Goal: Communication & Community: Answer question/provide support

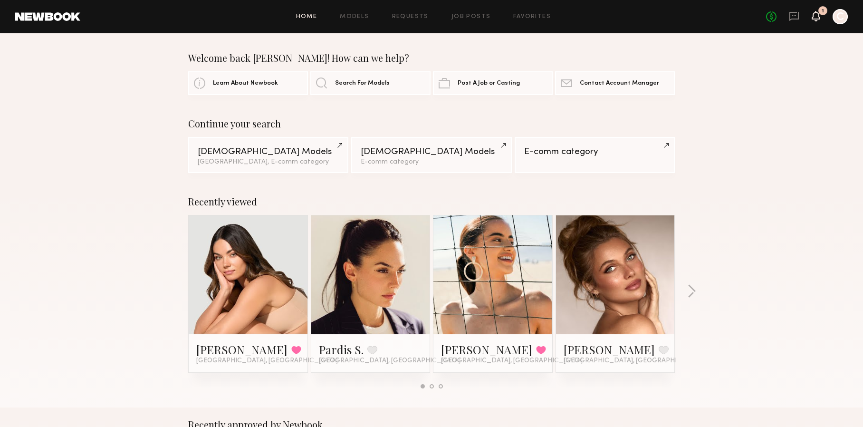
click at [820, 16] on icon at bounding box center [815, 16] width 9 height 10
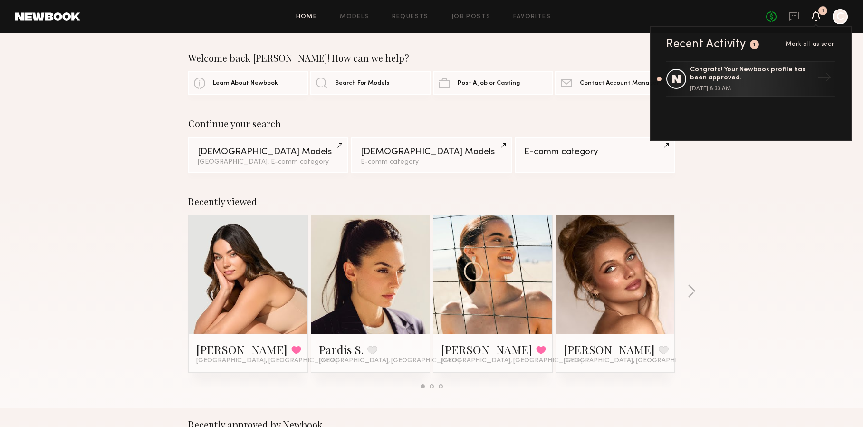
click at [861, 53] on div "Welcome back [PERSON_NAME]! How can we help? Learn About Newbook Search For Mod…" at bounding box center [431, 73] width 863 height 43
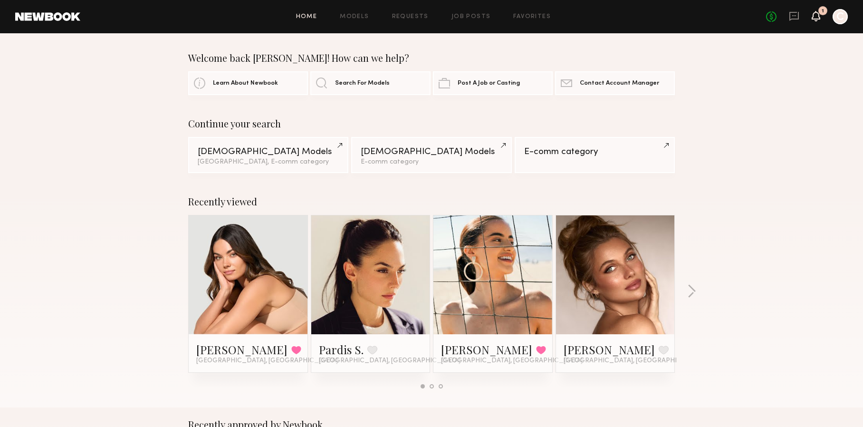
click at [815, 16] on icon at bounding box center [816, 15] width 8 height 7
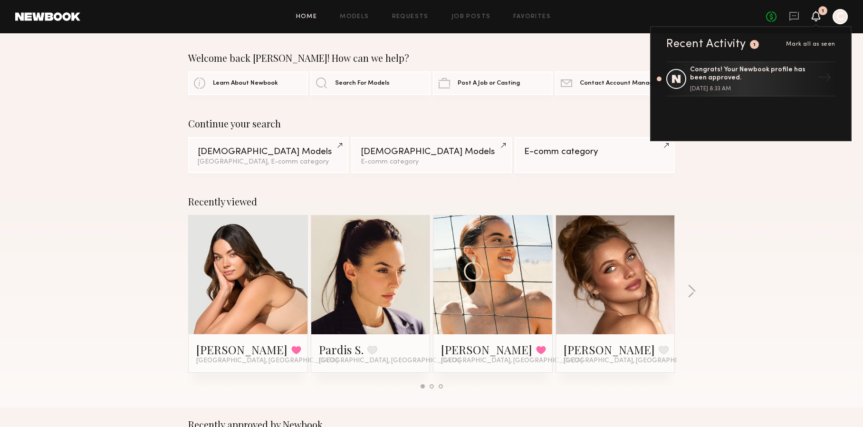
click at [852, 79] on div "Welcome back [PERSON_NAME]! How can we help? Learn About Newbook Search For Mod…" at bounding box center [431, 73] width 863 height 43
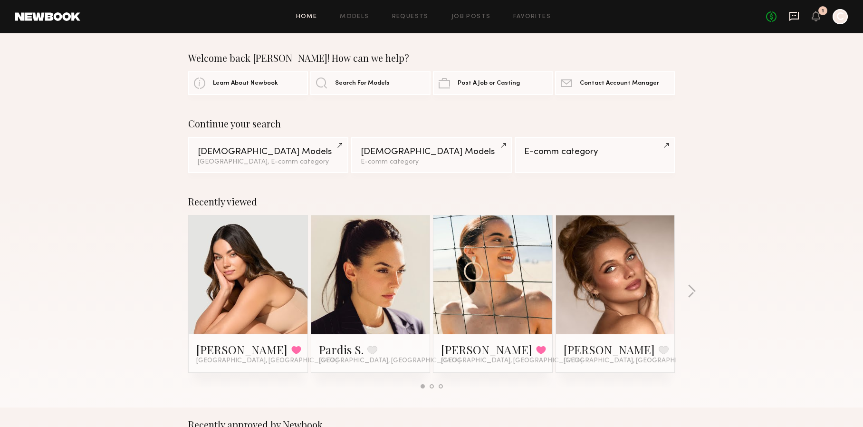
click at [792, 13] on icon at bounding box center [794, 16] width 10 height 10
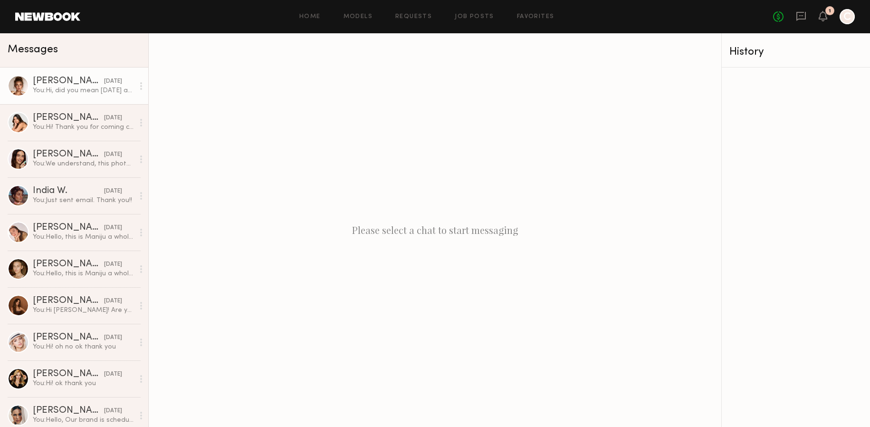
click at [101, 90] on div "You: Hi, did you mean [DATE] after 4;15? thank you." at bounding box center [83, 90] width 101 height 9
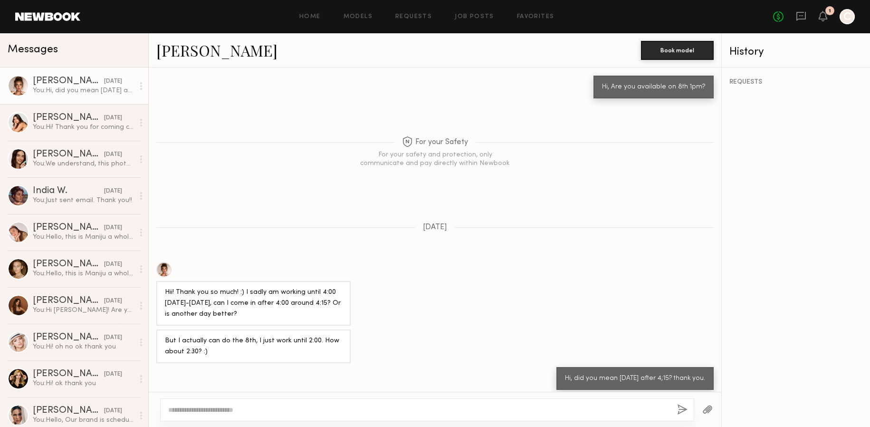
scroll to position [535, 0]
click at [609, 261] on div "Hii! Thank you so much! :) I sadly am working until 4:00 [DATE]-[DATE], can I c…" at bounding box center [435, 293] width 573 height 64
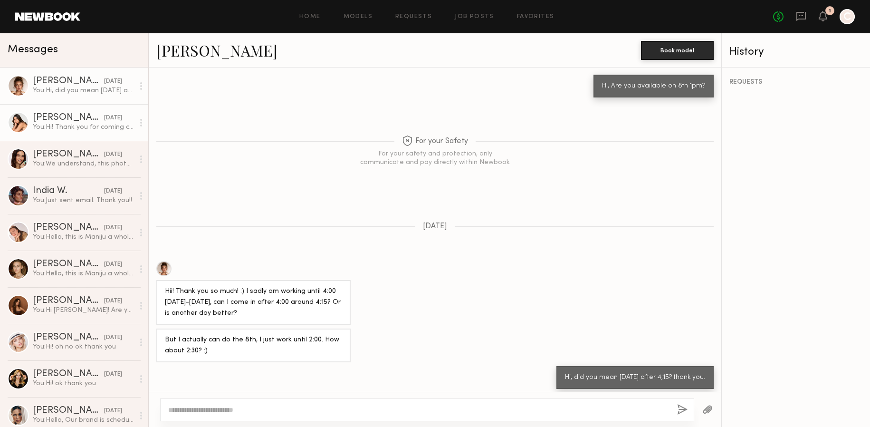
click at [87, 125] on div "You: Hi! Thank you for coming caina! We will review and let you know. Thank you…" at bounding box center [83, 127] width 101 height 9
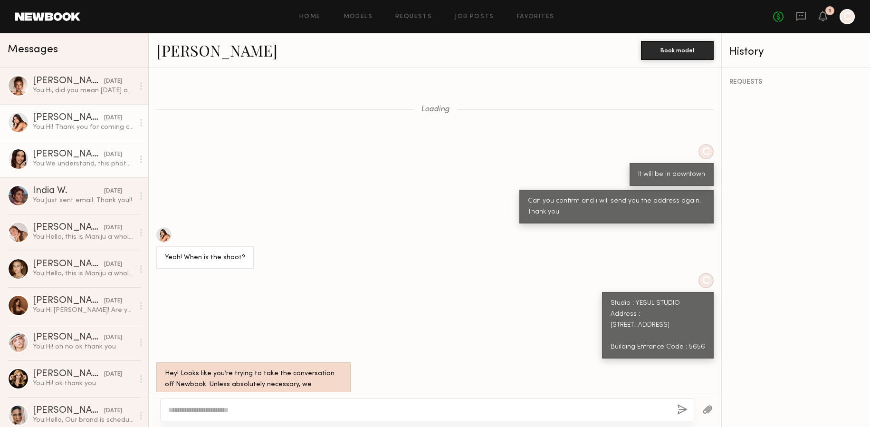
scroll to position [468, 0]
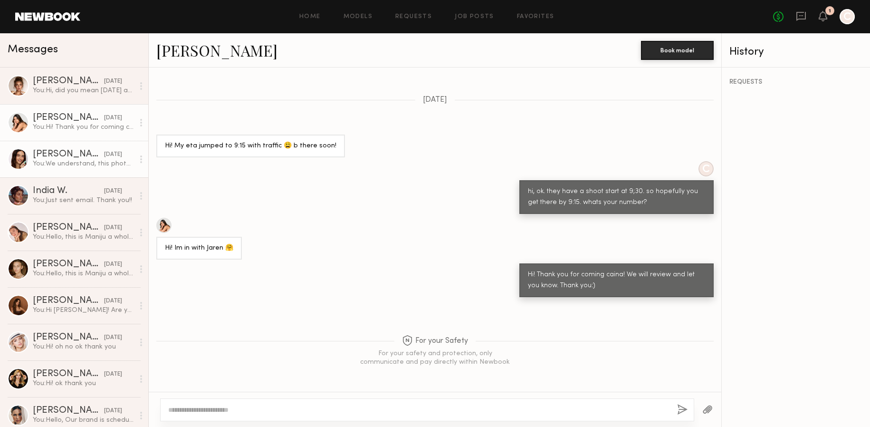
click at [91, 167] on div "You: We understand, this photoshoot is a little short notice. Thank you for you…" at bounding box center [83, 163] width 101 height 9
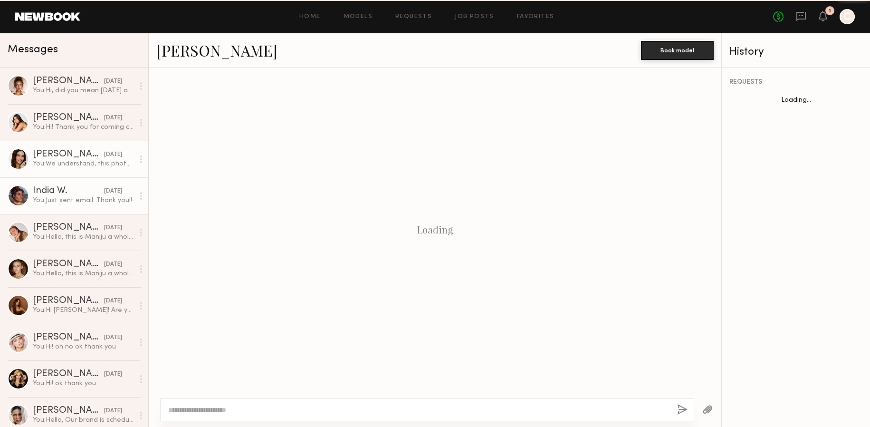
scroll to position [676, 0]
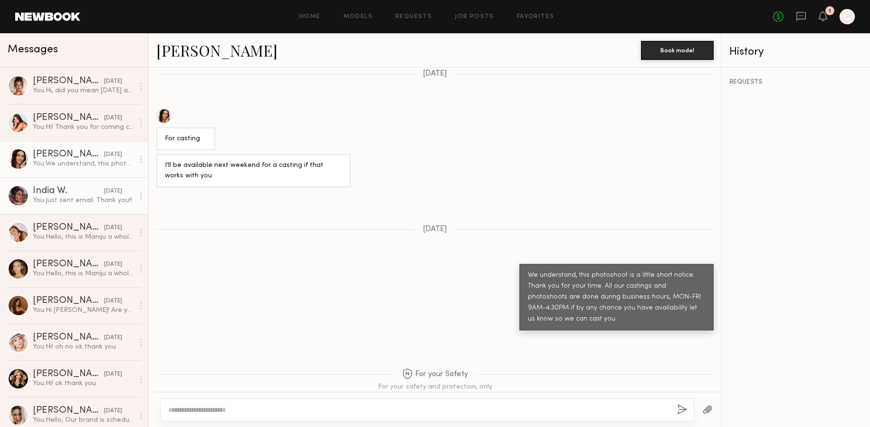
click at [95, 205] on div "You: Just sent email. Thank you!!" at bounding box center [83, 200] width 101 height 9
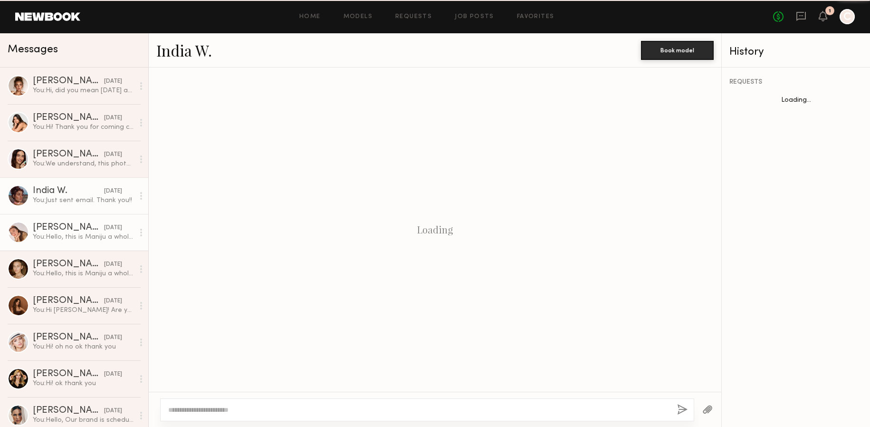
scroll to position [348, 0]
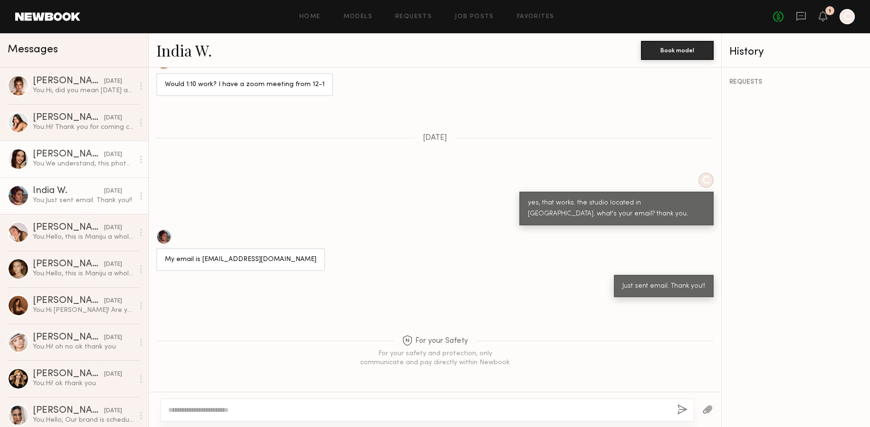
click at [80, 161] on div "You: We understand, this photoshoot is a little short notice. Thank you for you…" at bounding box center [83, 163] width 101 height 9
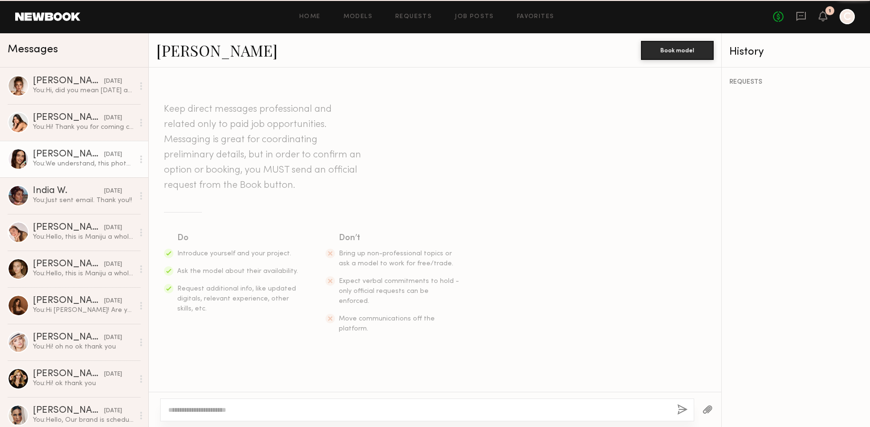
scroll to position [676, 0]
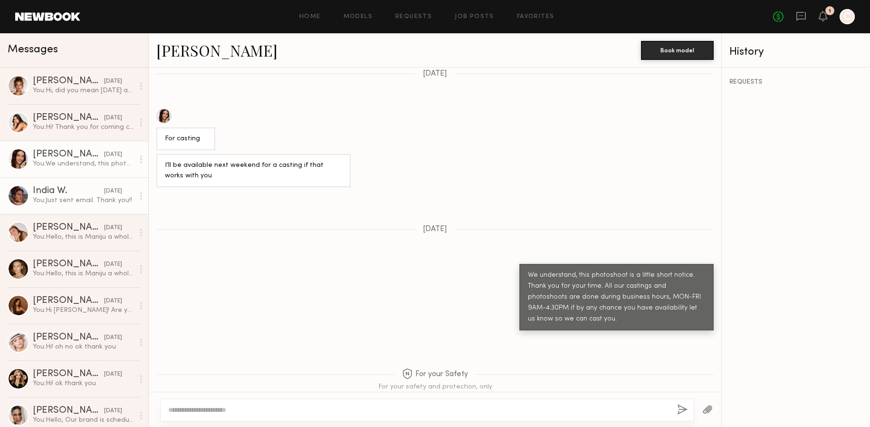
click at [80, 210] on link "[GEOGRAPHIC_DATA] W. [DATE] You: Just sent email. Thank you!!" at bounding box center [74, 195] width 148 height 37
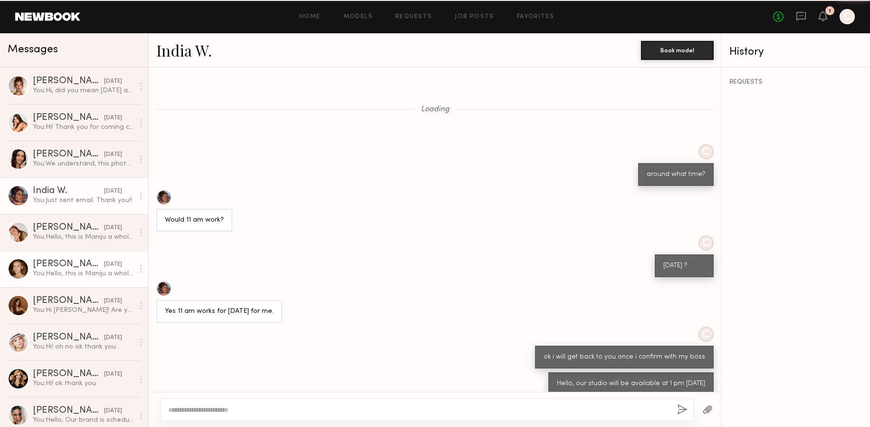
scroll to position [348, 0]
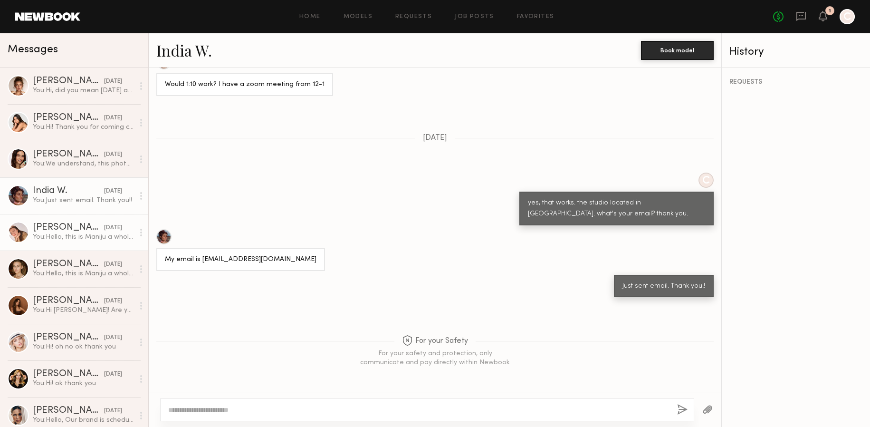
click at [82, 238] on div "You: Hello, this is Maniju a wholesale dress company in [GEOGRAPHIC_DATA]. We r…" at bounding box center [83, 236] width 101 height 9
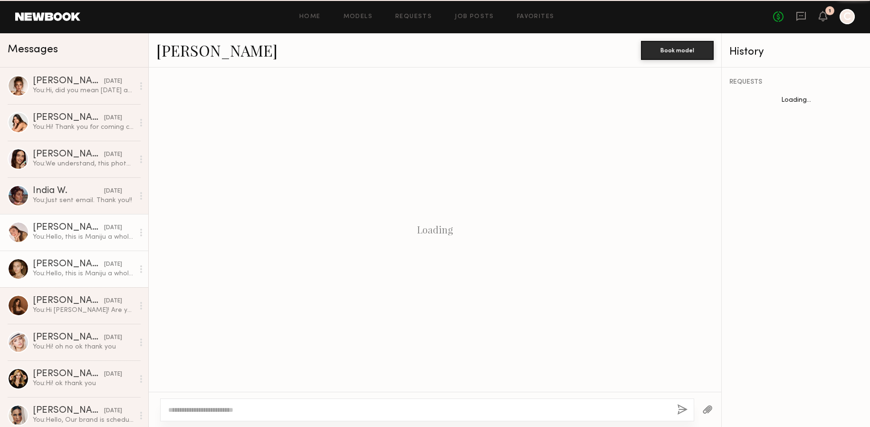
scroll to position [199, 0]
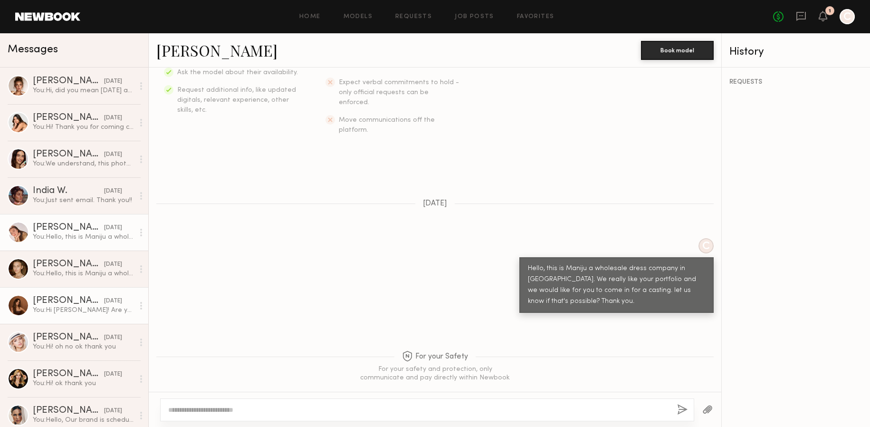
click at [114, 300] on div "[DATE]" at bounding box center [113, 300] width 18 height 9
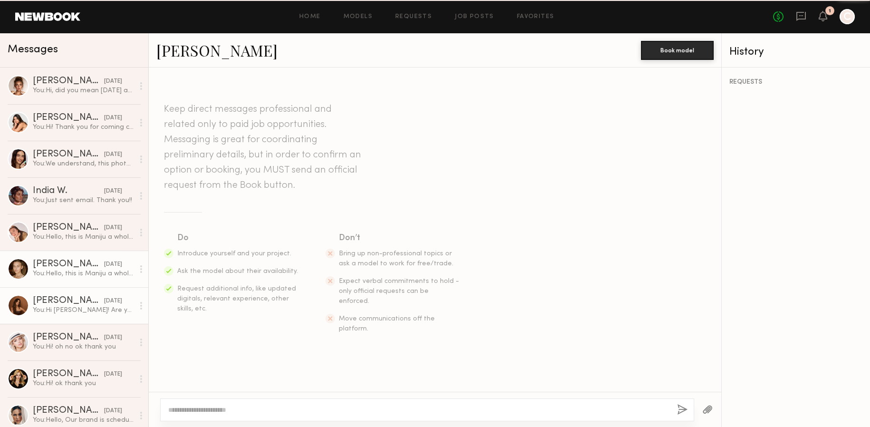
scroll to position [720, 0]
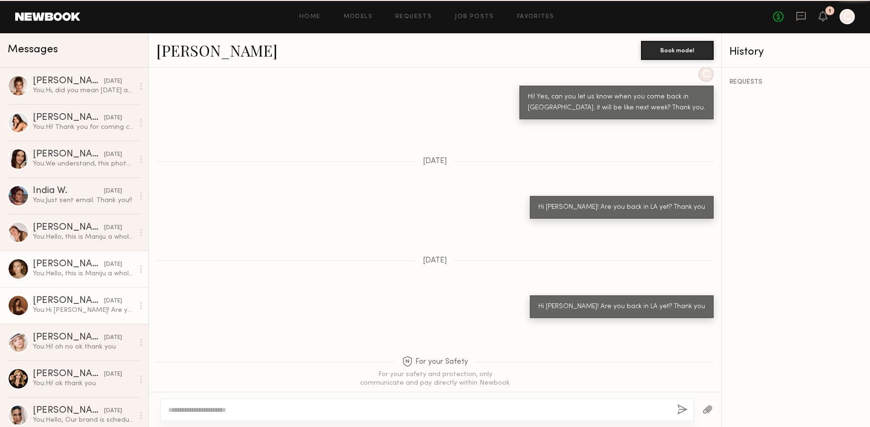
click at [86, 255] on link "[PERSON_NAME] [DATE] You: Hello, this is Maniju a wholesale dress company in DT…" at bounding box center [74, 268] width 148 height 37
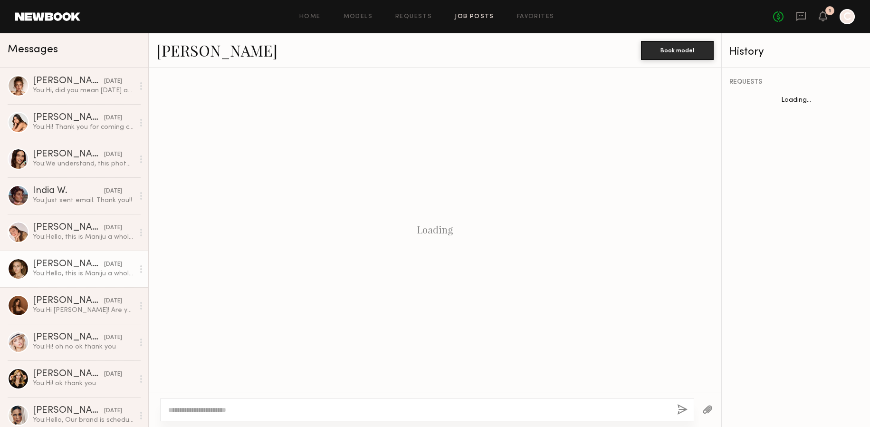
scroll to position [199, 0]
